Goal: Task Accomplishment & Management: Use online tool/utility

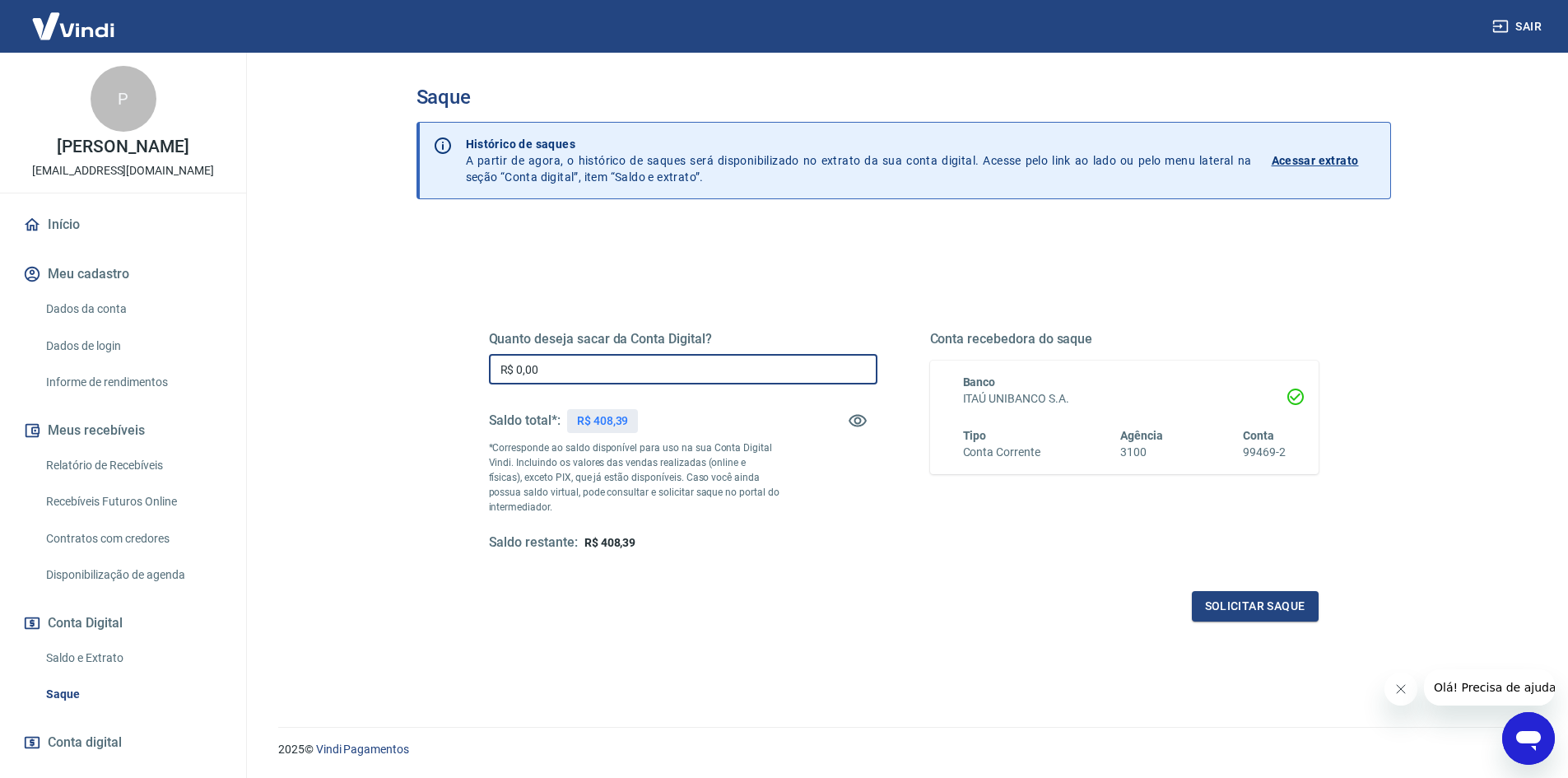
click at [604, 370] on input "R$ 0,00" at bounding box center [684, 369] width 389 height 30
type input "R$ 408,39"
click at [1271, 605] on button "Solicitar saque" at bounding box center [1255, 606] width 127 height 30
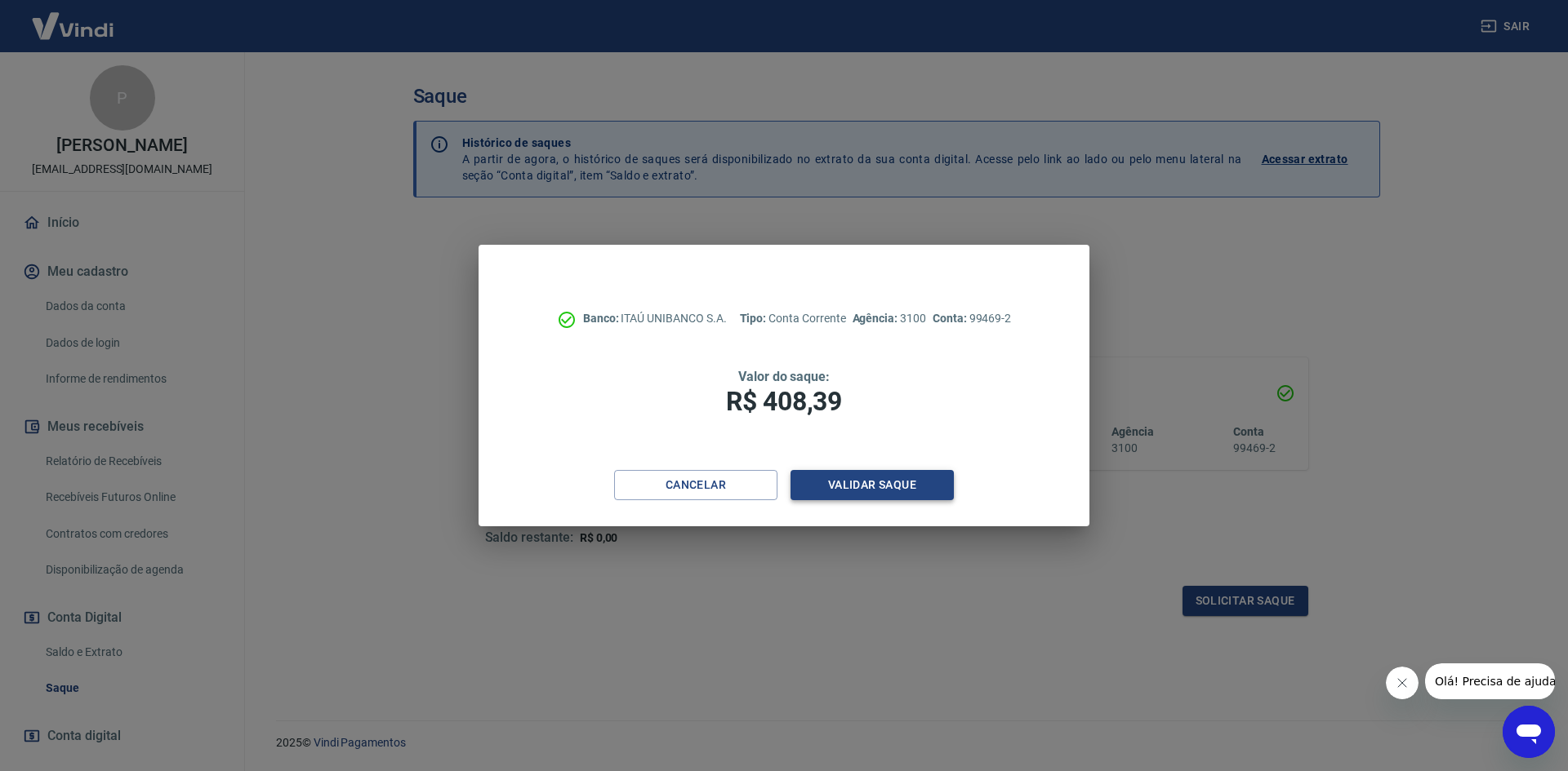
click at [888, 482] on button "Validar saque" at bounding box center [872, 485] width 163 height 30
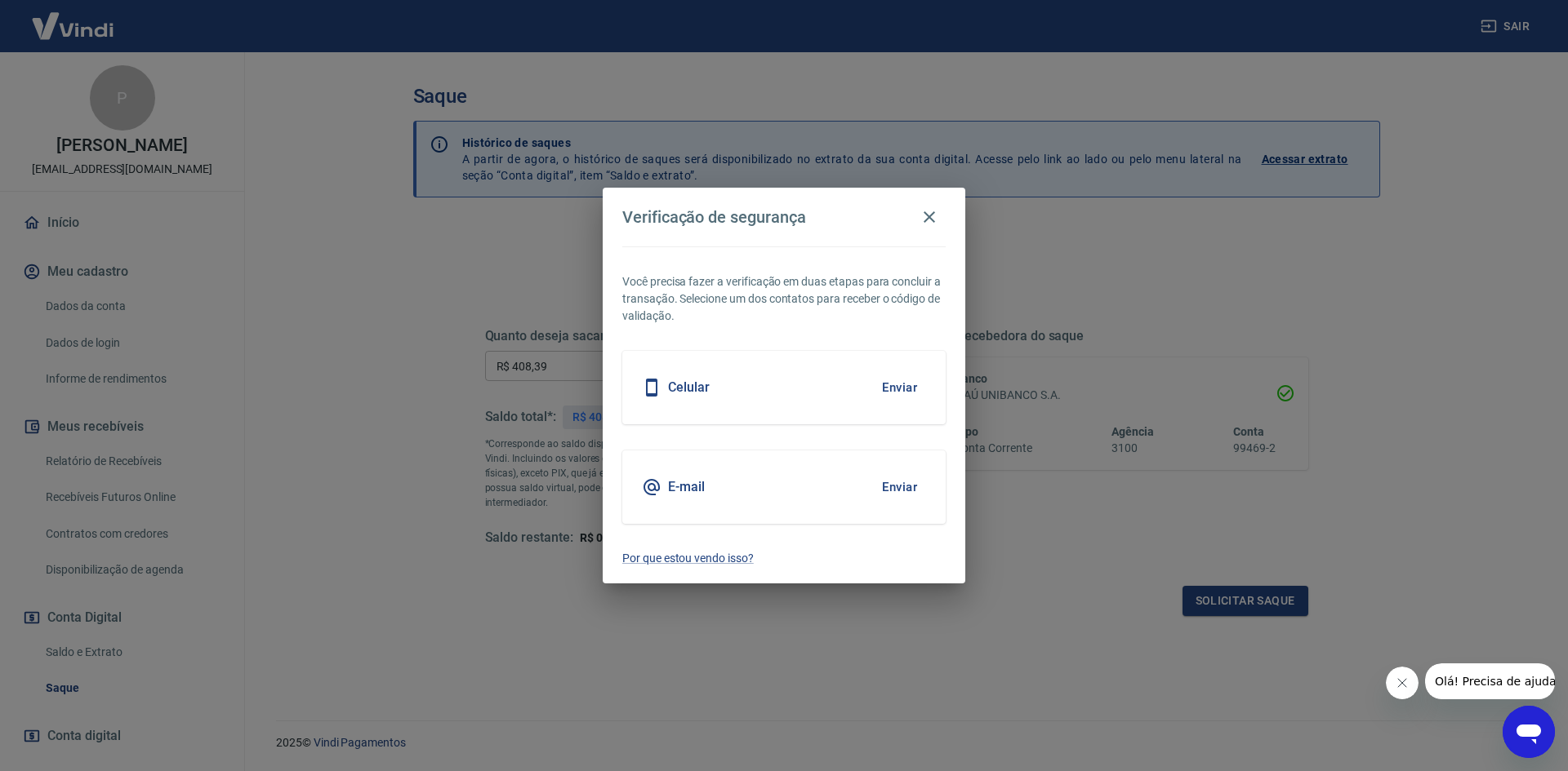
click at [896, 482] on button "Enviar" at bounding box center [899, 488] width 53 height 34
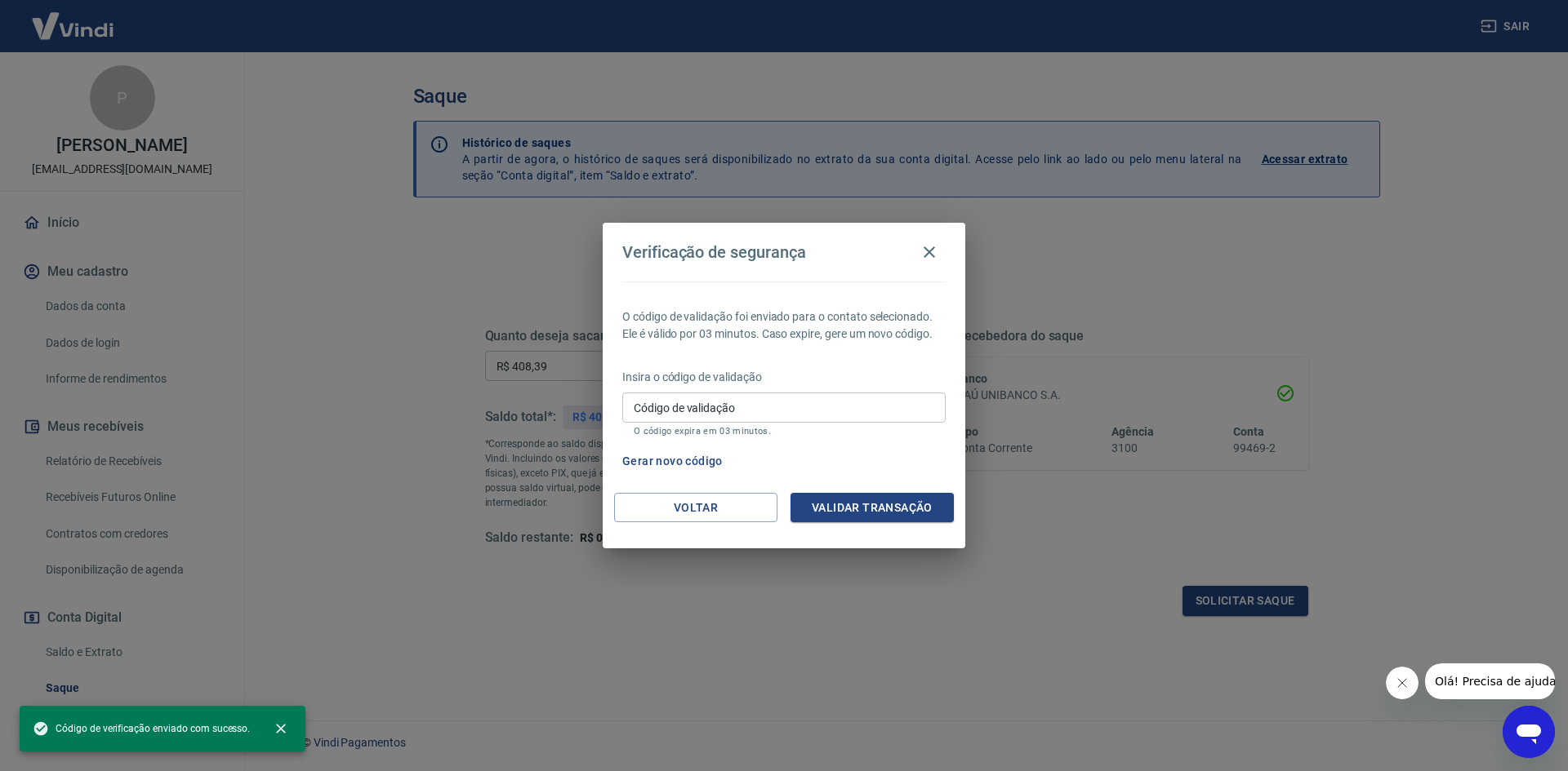
click at [771, 412] on input "Código de validação" at bounding box center [783, 407] width 323 height 30
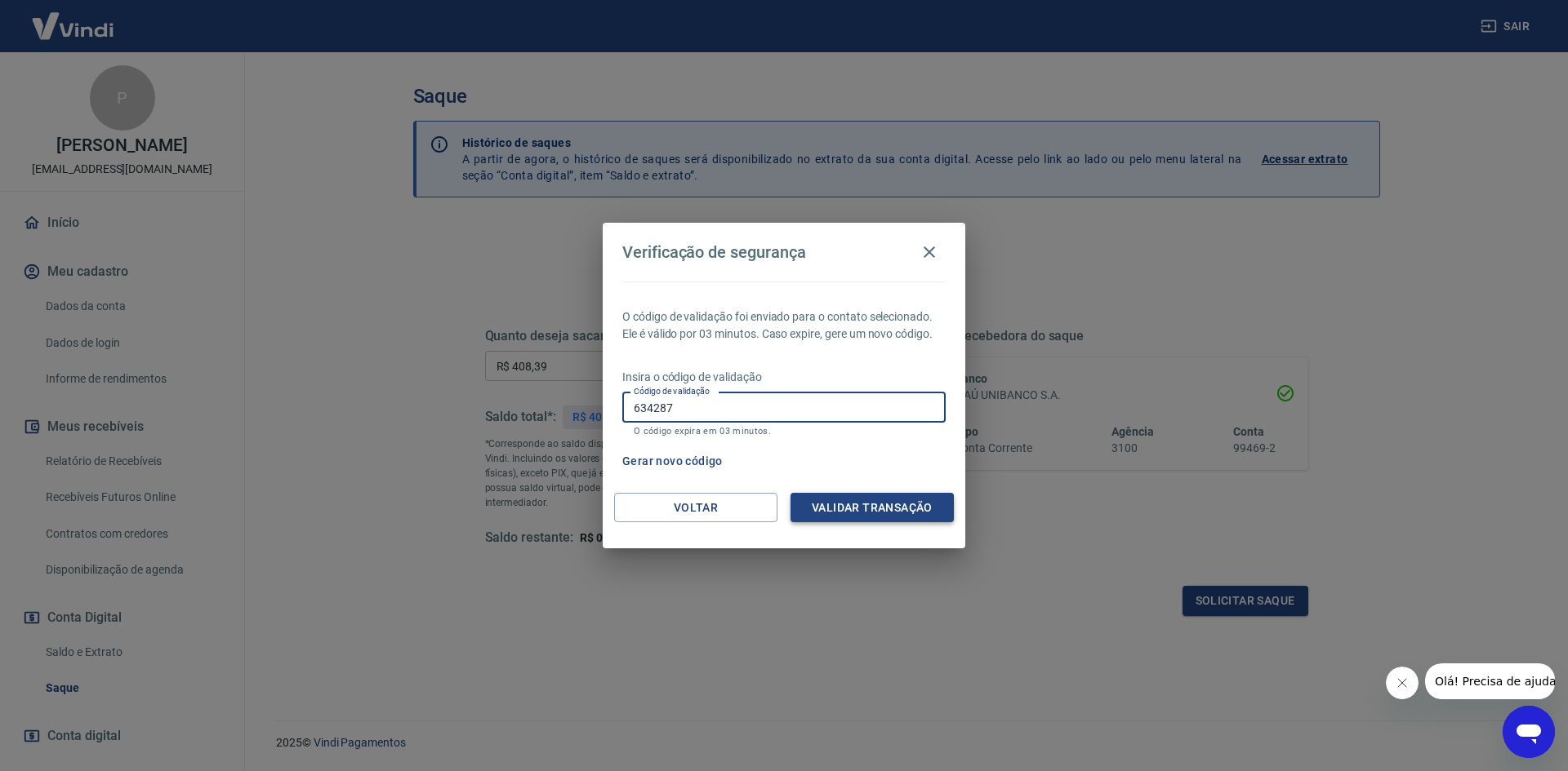
type input "634287"
click at [862, 509] on button "Validar transação" at bounding box center [872, 508] width 163 height 30
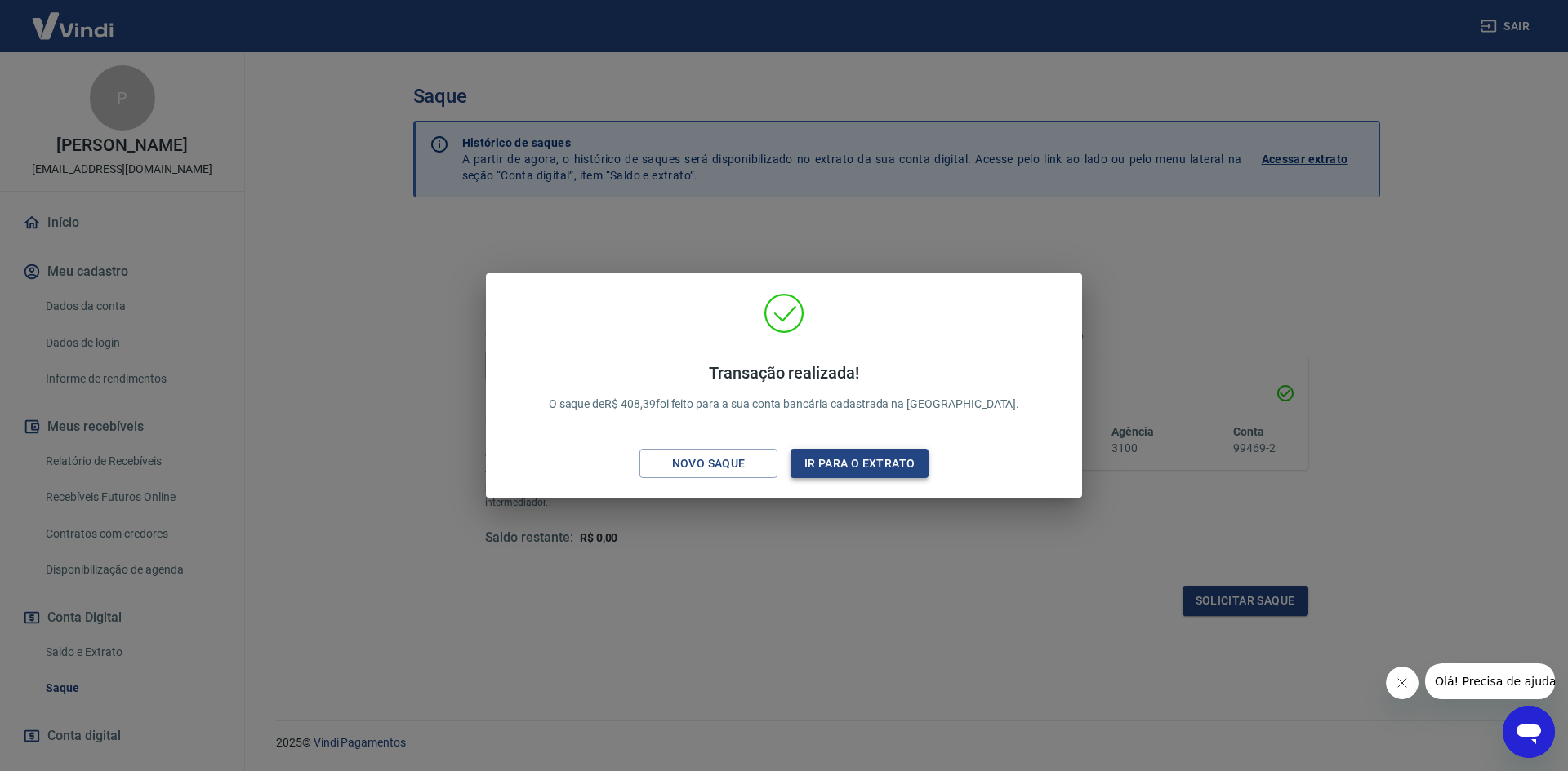
click at [872, 462] on button "Ir para o extrato" at bounding box center [859, 463] width 138 height 30
